Goal: Communication & Community: Answer question/provide support

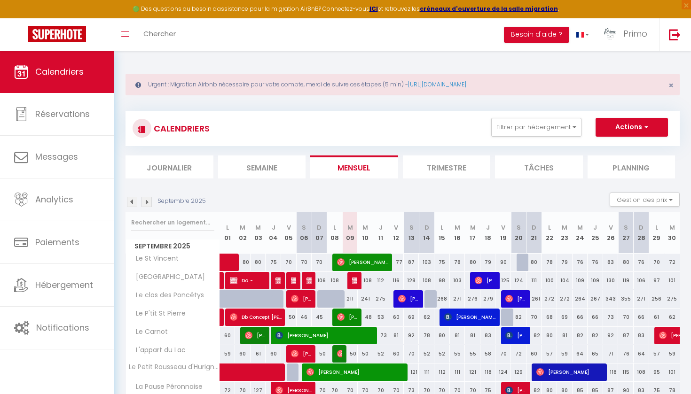
click at [349, 259] on span "[PERSON_NAME]" at bounding box center [363, 262] width 52 height 18
select select "OK"
select select "0"
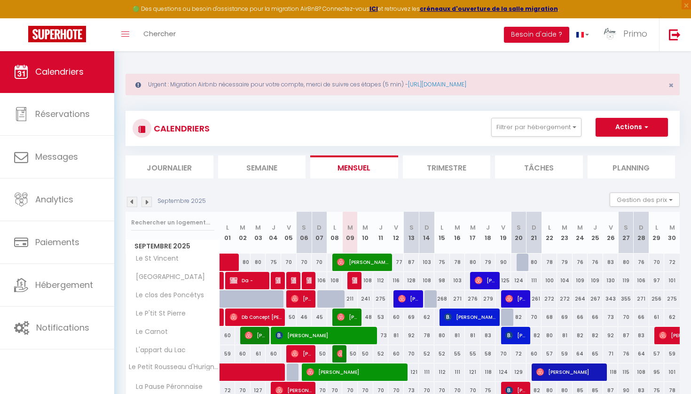
select select "1"
select select
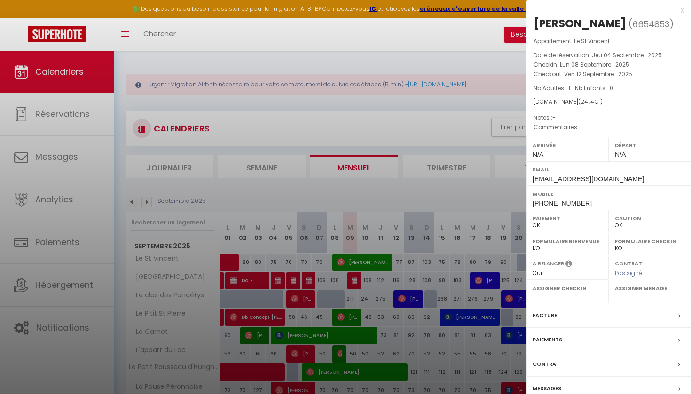
click at [555, 389] on label "Messages" at bounding box center [546, 389] width 29 height 10
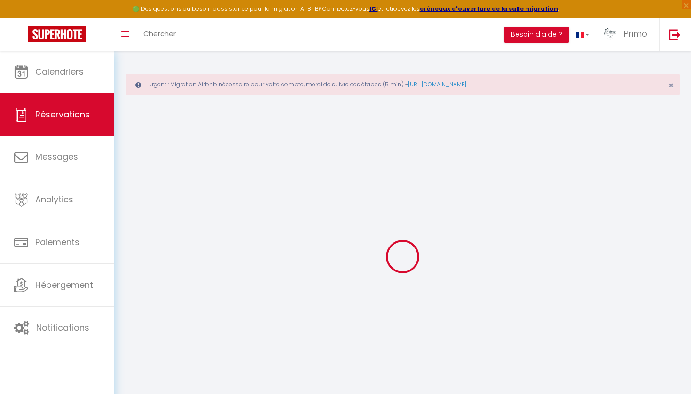
select select
checkbox input "false"
select select
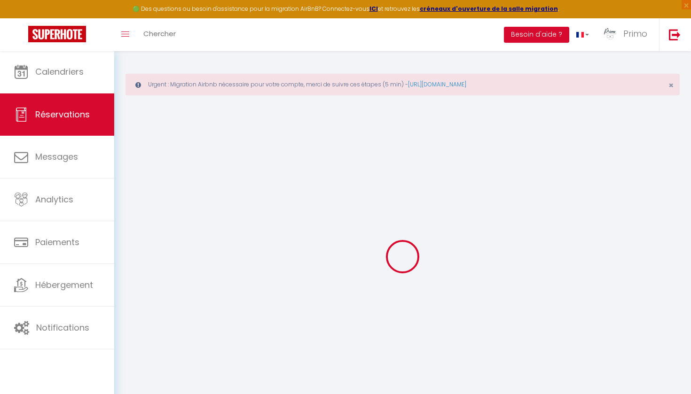
checkbox input "false"
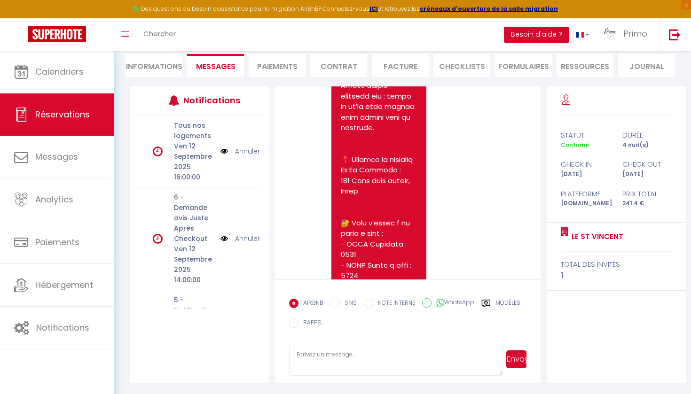
scroll to position [2632, 0]
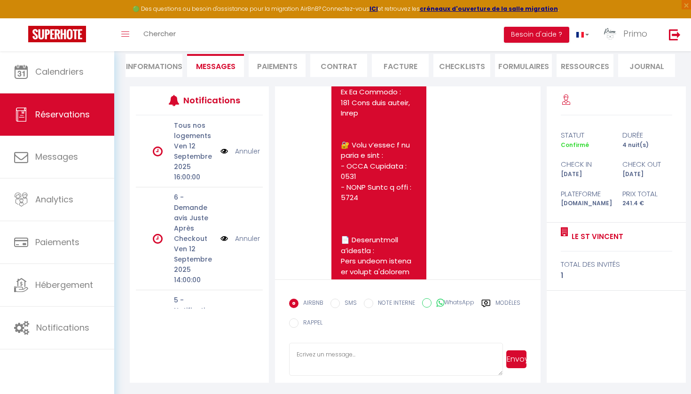
click at [154, 70] on li "Informations" at bounding box center [153, 65] width 57 height 23
select select
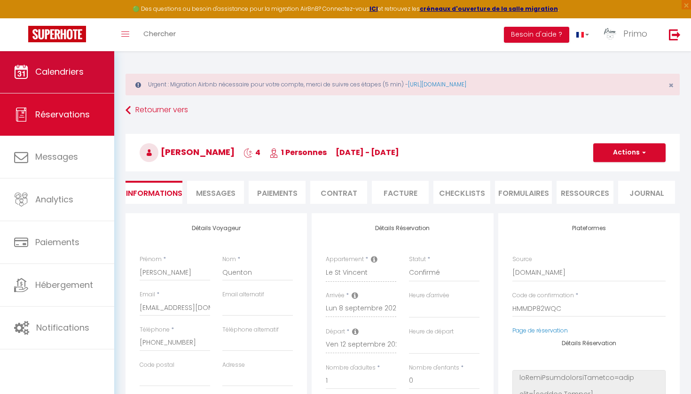
click at [49, 67] on span "Calendriers" at bounding box center [59, 72] width 48 height 12
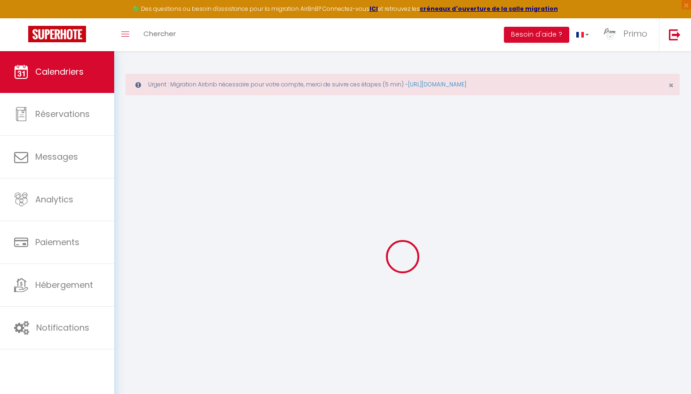
select select
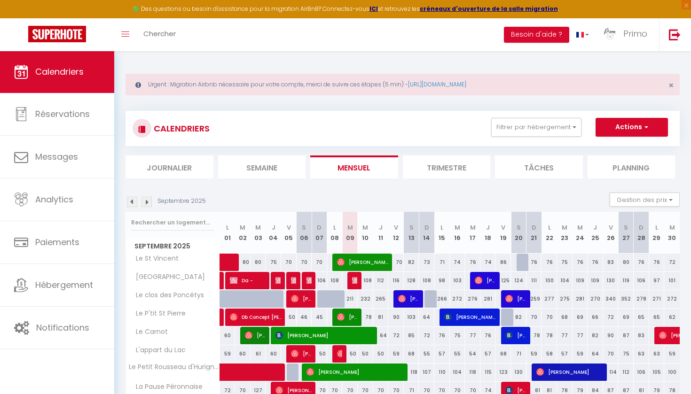
click at [355, 259] on span "[PERSON_NAME]" at bounding box center [363, 262] width 52 height 18
select select "OK"
select select "0"
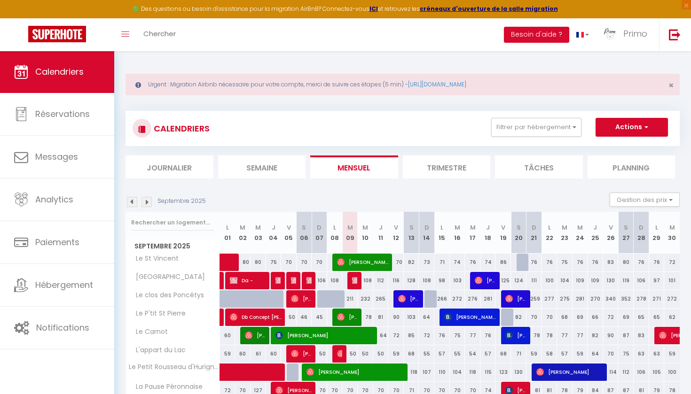
select select "1"
select select
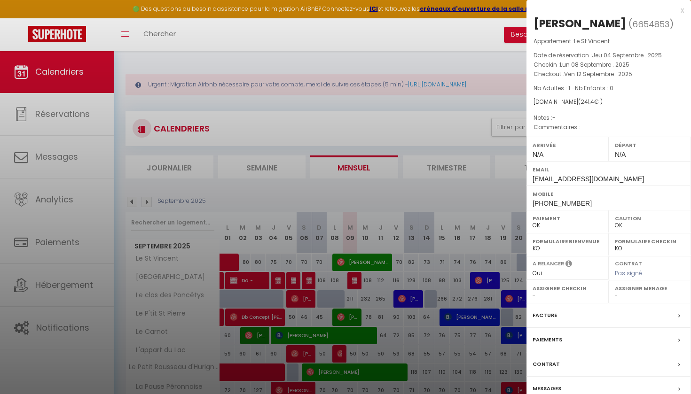
drag, startPoint x: 663, startPoint y: 24, endPoint x: 532, endPoint y: 26, distance: 130.7
click at [532, 26] on div "[PERSON_NAME] ( 6654853 ) Appartement : Le St Vincent Date de réservation : [DA…" at bounding box center [608, 220] width 164 height 408
copy h2 "[PERSON_NAME] ( 6654853 )"
click at [549, 387] on label "Messages" at bounding box center [546, 389] width 29 height 10
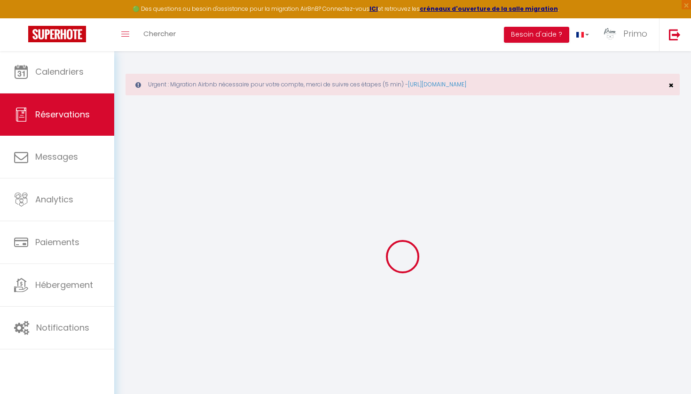
click at [671, 85] on span "×" at bounding box center [670, 85] width 5 height 12
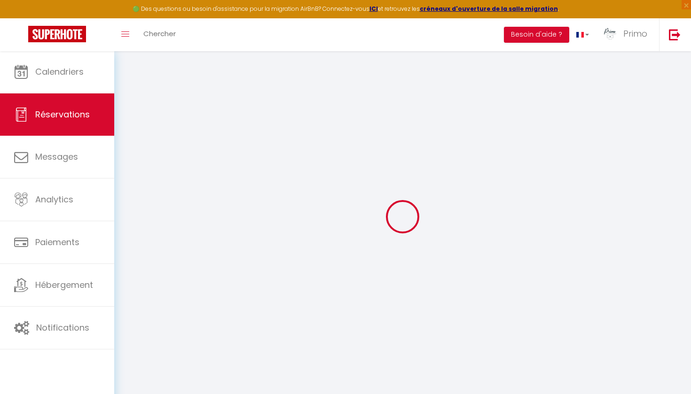
select select
checkbox input "false"
select select
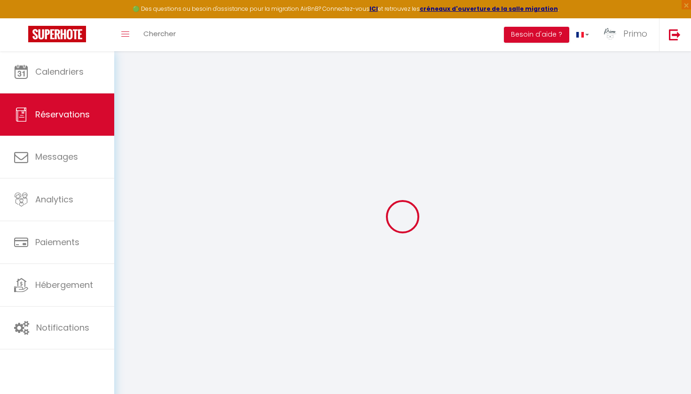
checkbox input "false"
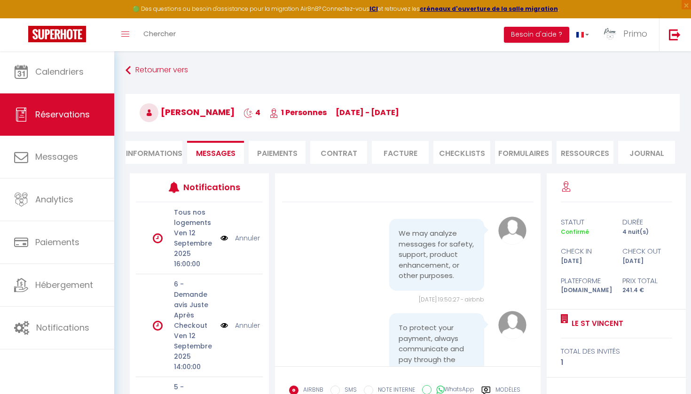
scroll to position [5747, 0]
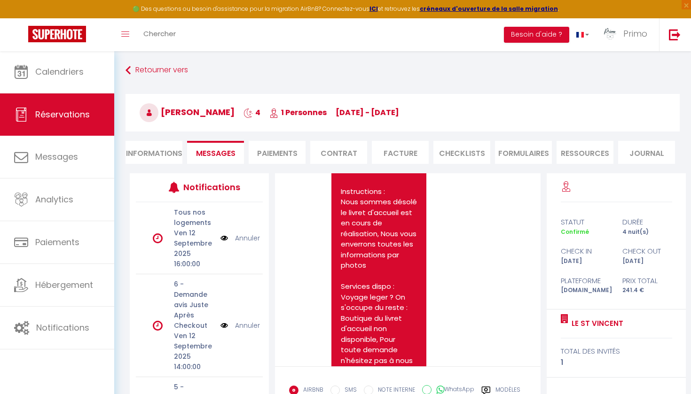
click at [507, 386] on label "Modèles" at bounding box center [507, 392] width 25 height 12
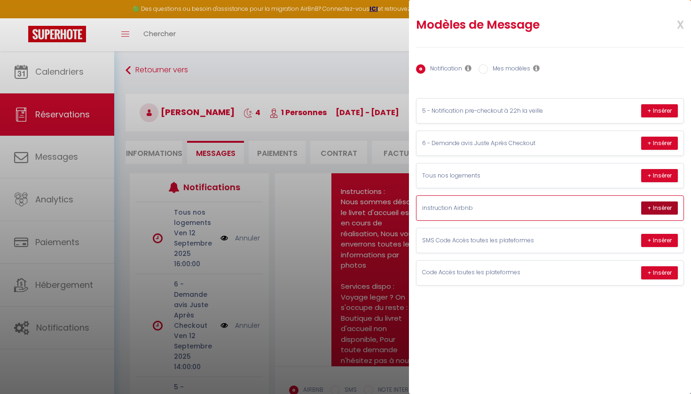
click at [644, 211] on button "+ Insérer" at bounding box center [659, 208] width 37 height 13
type textarea "Loremip Dolors, Am cons Adip el Seddo Eiusmodtempo in ut labor etdol magnaaliq …"
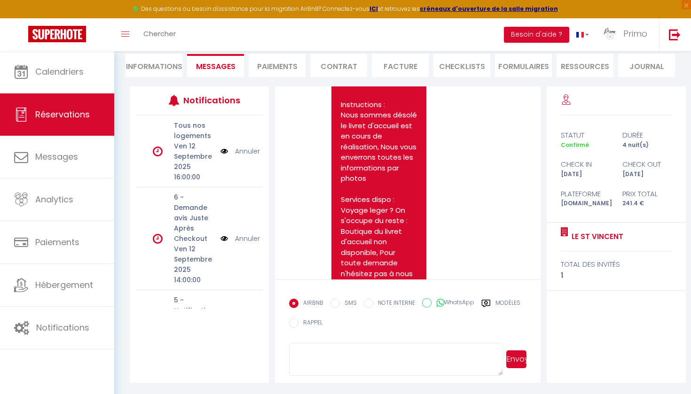
scroll to position [280, 0]
click at [389, 362] on textarea at bounding box center [396, 359] width 214 height 33
